Goal: Information Seeking & Learning: Learn about a topic

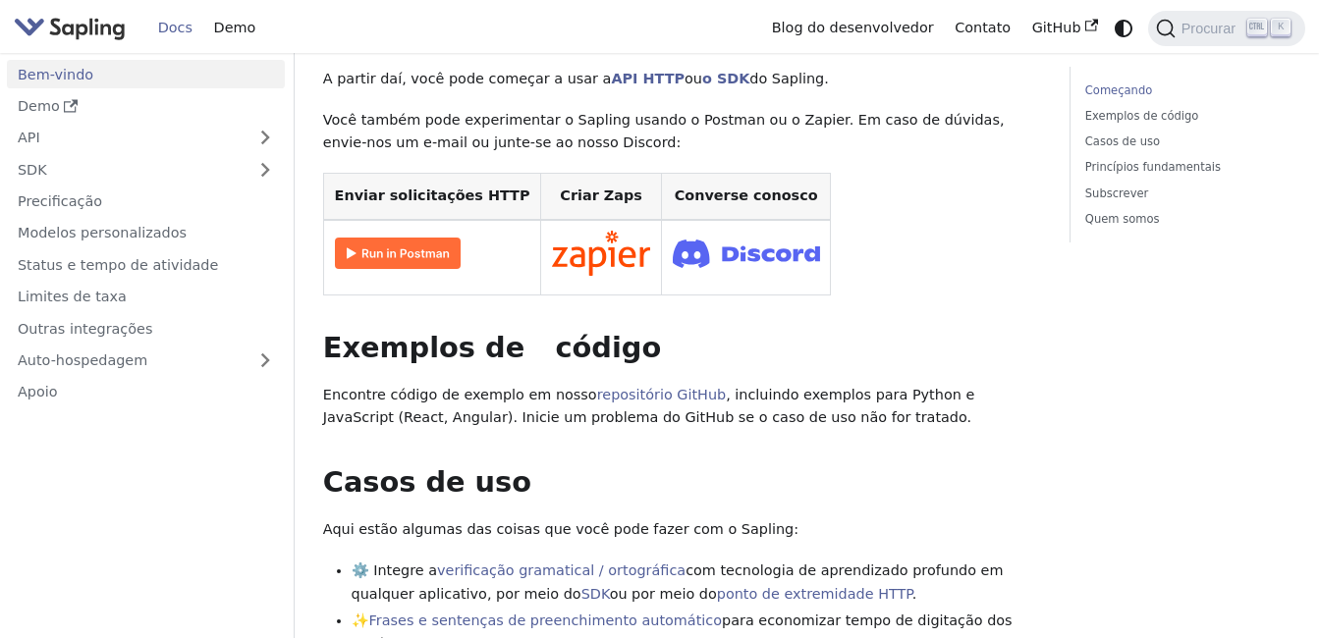
scroll to position [443, 0]
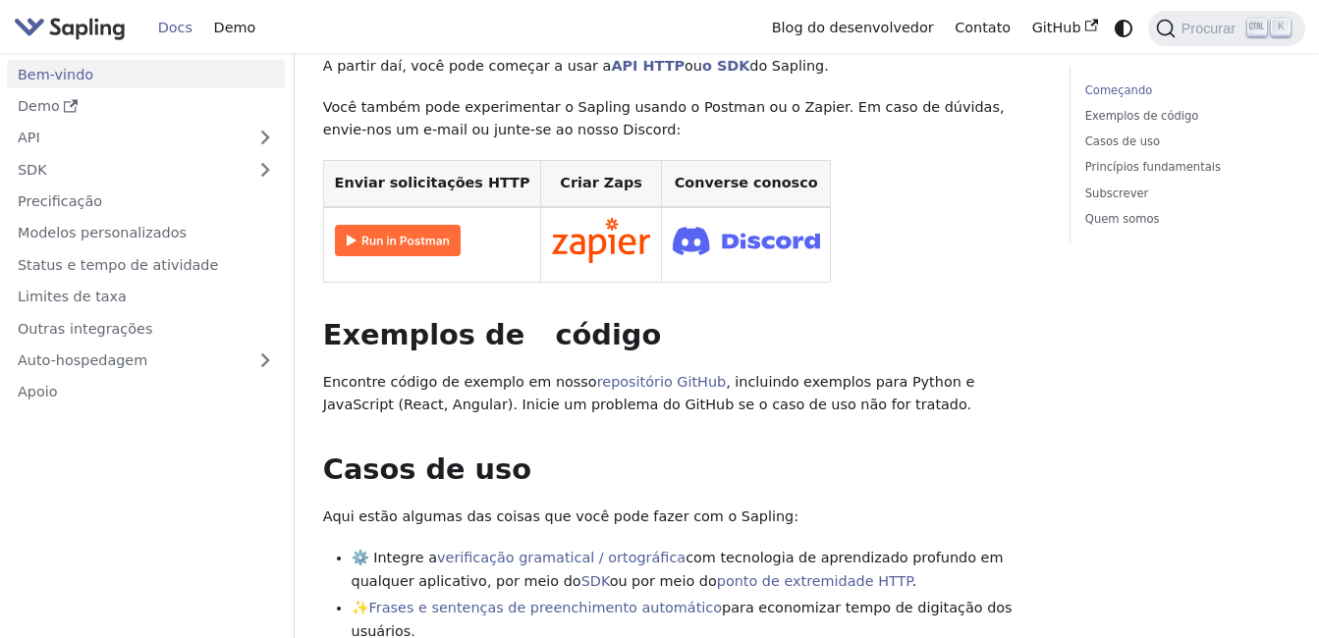
click at [393, 239] on img at bounding box center [398, 240] width 126 height 31
drag, startPoint x: 89, startPoint y: 83, endPoint x: 56, endPoint y: 135, distance: 61.0
click at [56, 135] on link "API" at bounding box center [126, 138] width 239 height 28
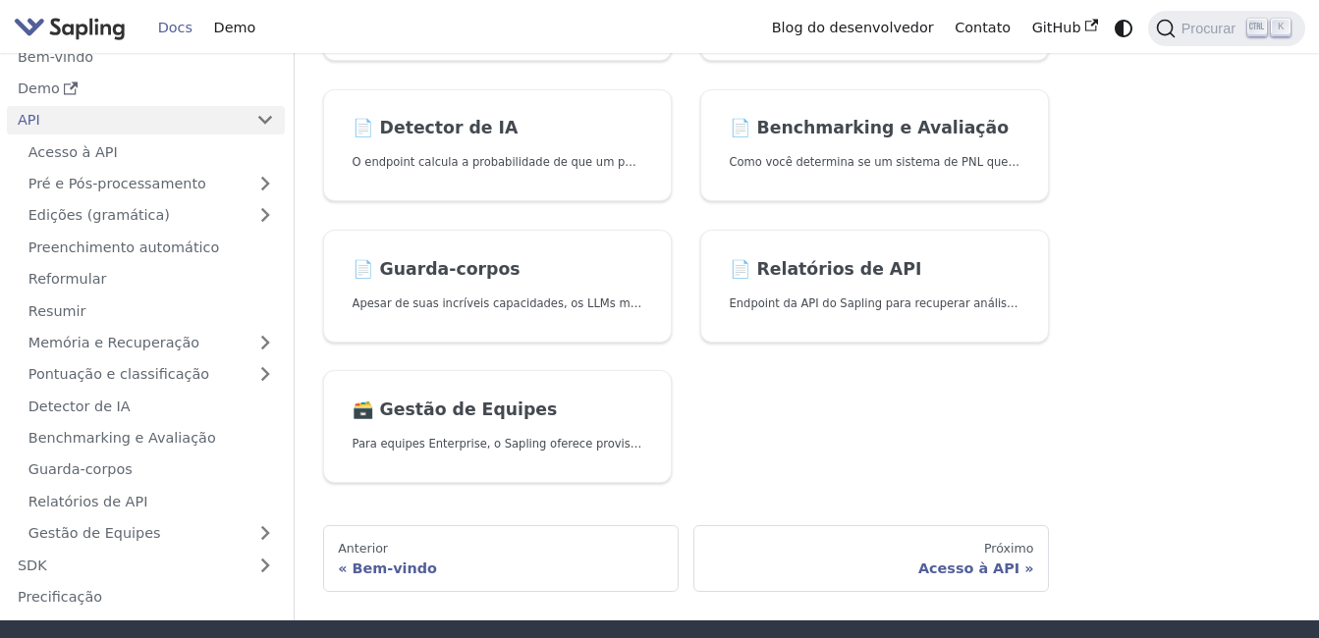
scroll to position [712, 0]
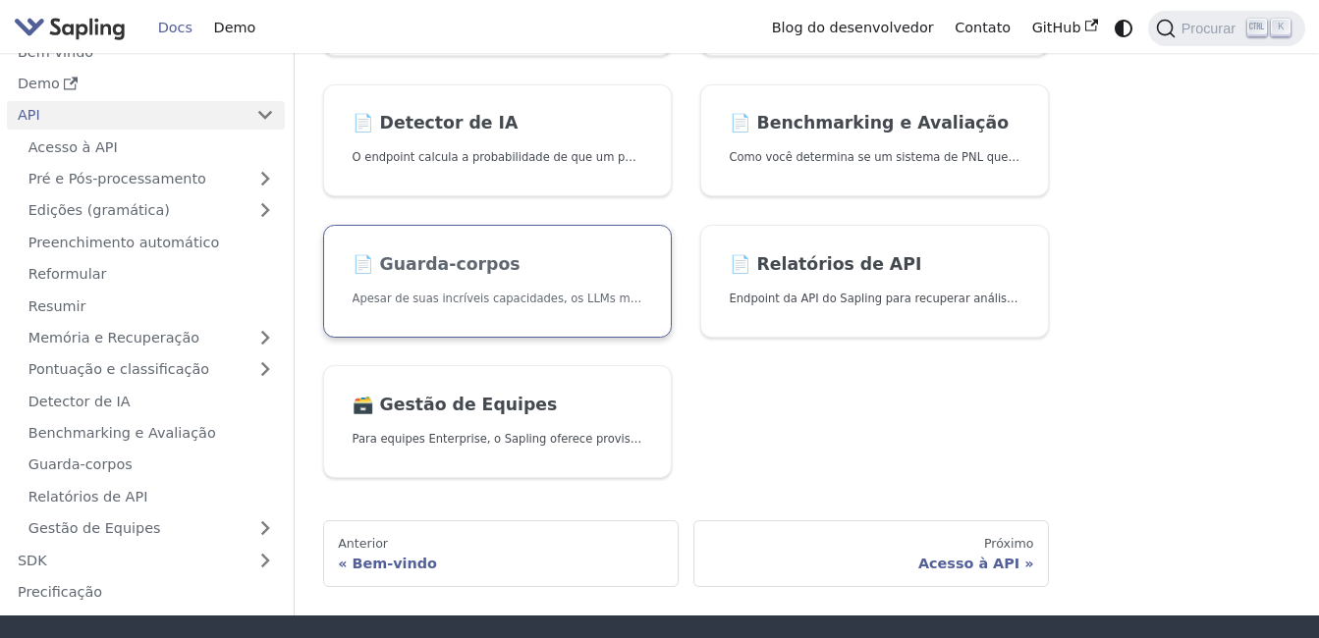
click at [556, 277] on link "📄️ Guarda-corpos Apesar de suas incríveis capacidades, os LLMs muitas vezes pod…" at bounding box center [497, 281] width 349 height 113
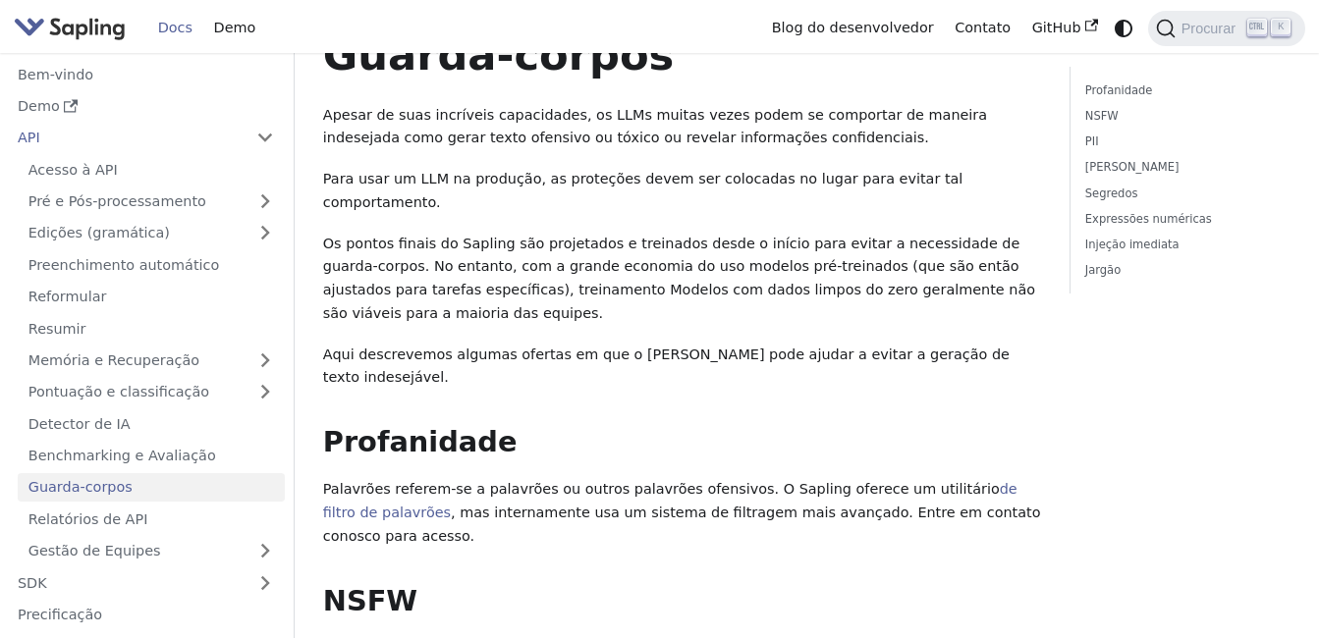
scroll to position [27, 0]
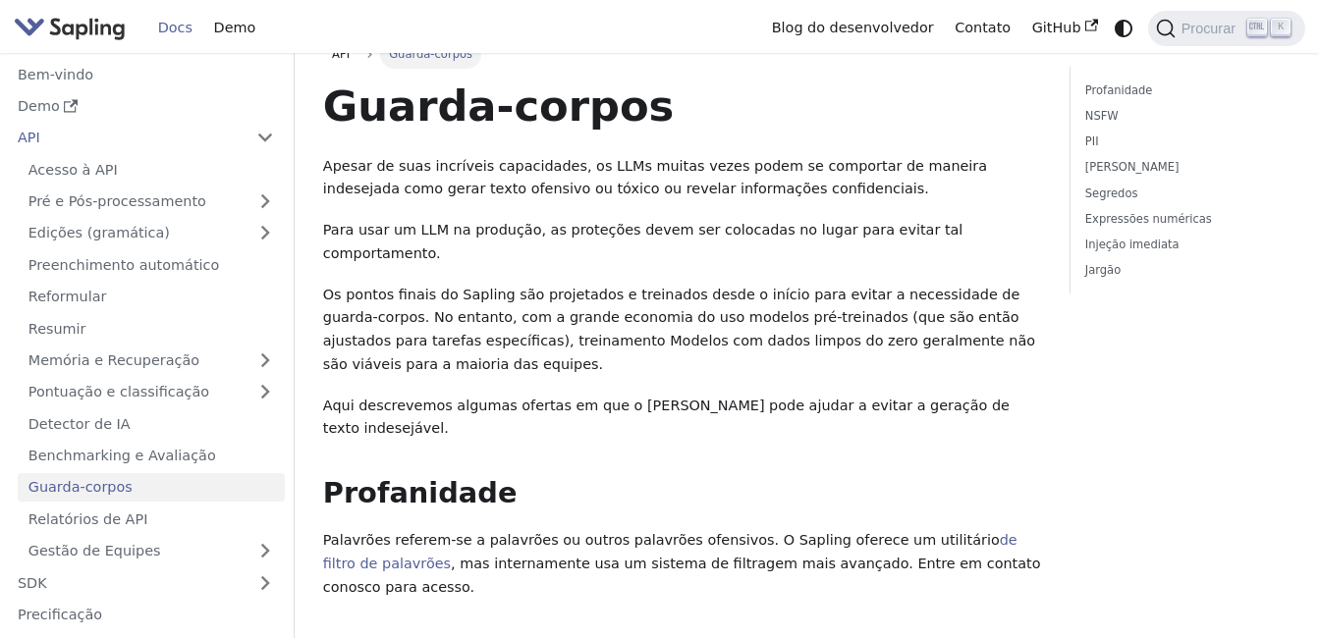
click at [106, 407] on ul "Acesso à API Pré e Pós-processamento Edições (gramática) Preenchimento automáti…" at bounding box center [146, 359] width 278 height 409
click at [106, 417] on link "Detector de IA" at bounding box center [151, 423] width 267 height 28
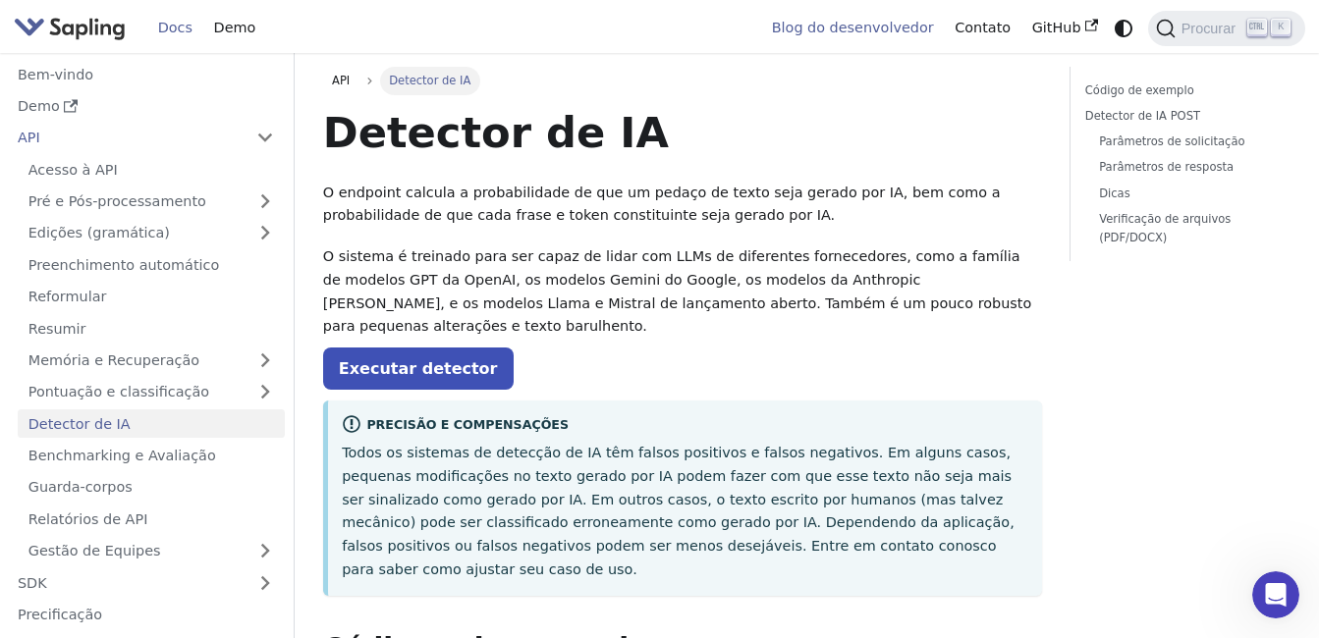
click at [892, 20] on link "Blog do desenvolvedor" at bounding box center [853, 28] width 184 height 30
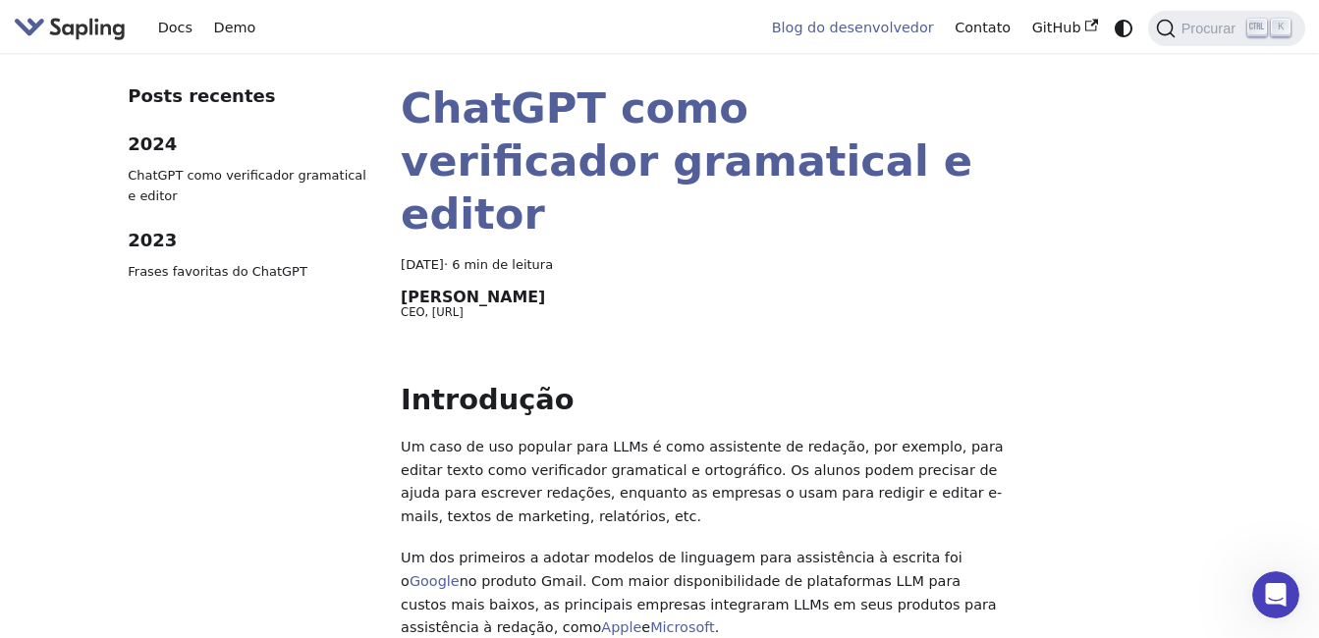
click at [78, 23] on img "Principal" at bounding box center [70, 28] width 112 height 28
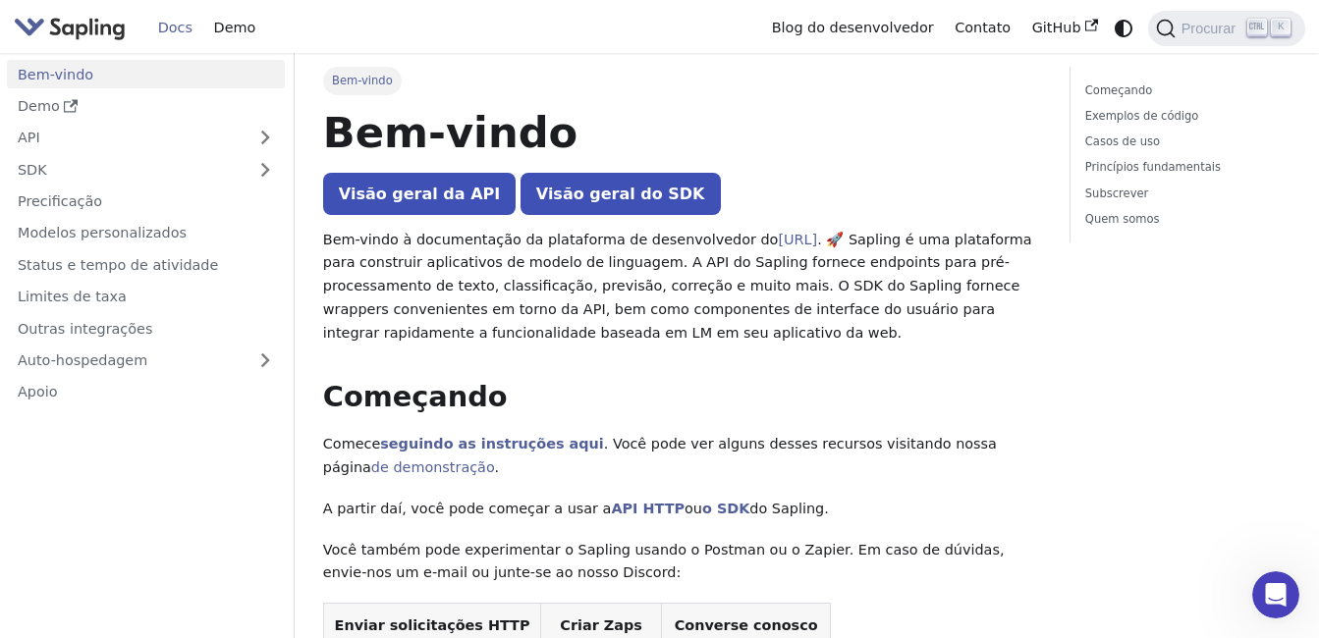
click at [78, 23] on img "Principal" at bounding box center [70, 28] width 112 height 28
